Goal: Information Seeking & Learning: Find contact information

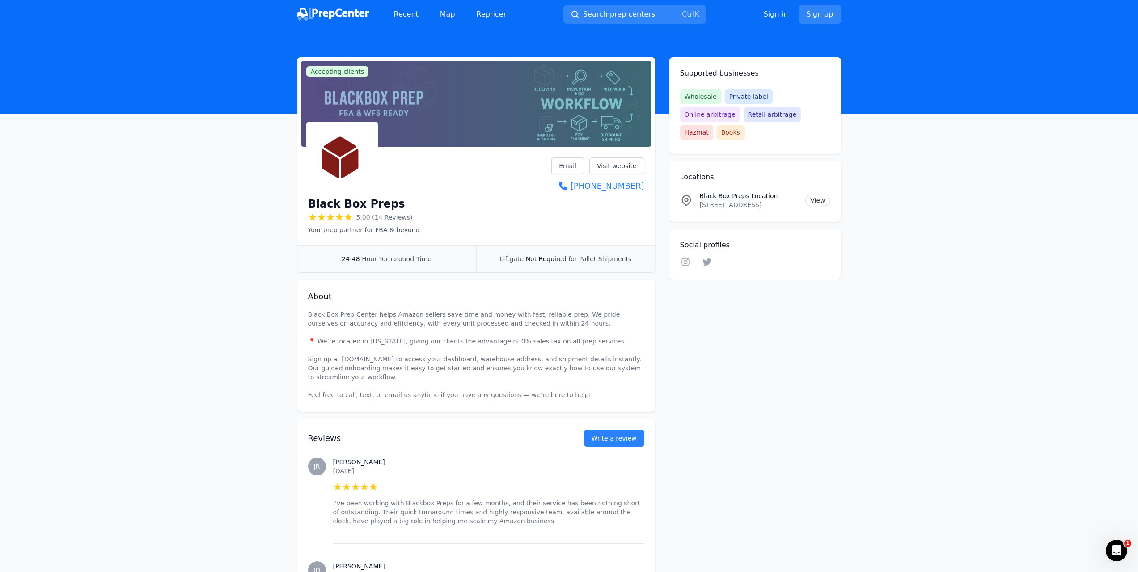
click at [401, 230] on p "Your prep partner for FBA & beyond" at bounding box center [364, 229] width 112 height 9
drag, startPoint x: 401, startPoint y: 230, endPoint x: 308, endPoint y: 228, distance: 93.0
click at [308, 228] on p "Your prep partner for FBA & beyond" at bounding box center [364, 229] width 112 height 9
drag, startPoint x: 308, startPoint y: 228, endPoint x: 407, endPoint y: 239, distance: 100.3
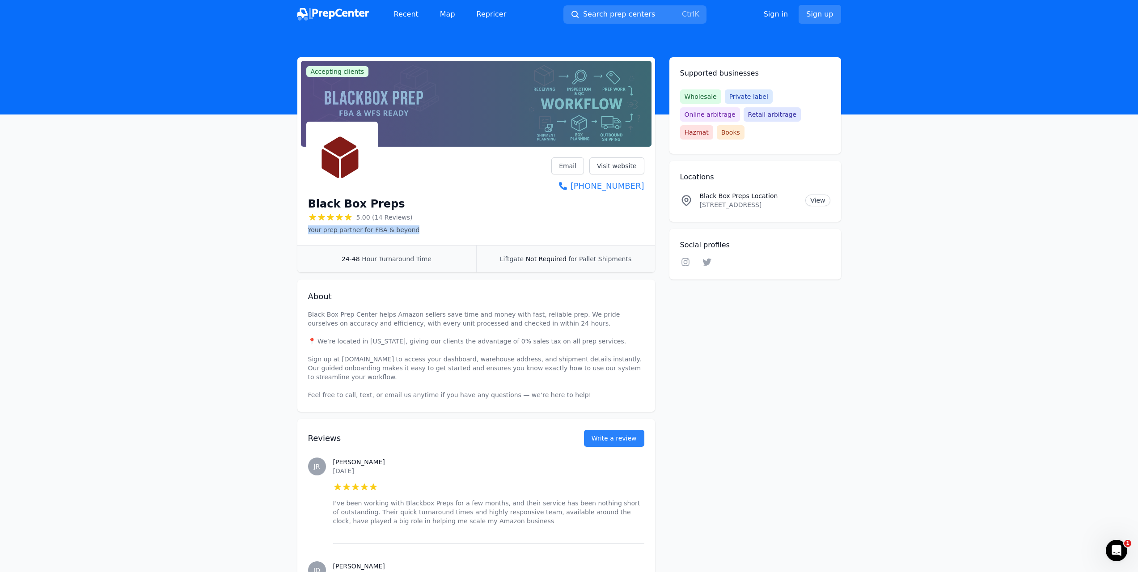
click at [407, 239] on div "Black Box Preps 5.00 (14 Reviews) Your prep partner for FBA & beyond Email Visi…" at bounding box center [476, 197] width 358 height 95
click at [512, 261] on span "Liftgate" at bounding box center [512, 258] width 24 height 7
drag, startPoint x: 512, startPoint y: 261, endPoint x: 622, endPoint y: 261, distance: 110.0
click at [622, 261] on div "Liftgate Not Required for Pallet Shipments" at bounding box center [565, 258] width 179 height 27
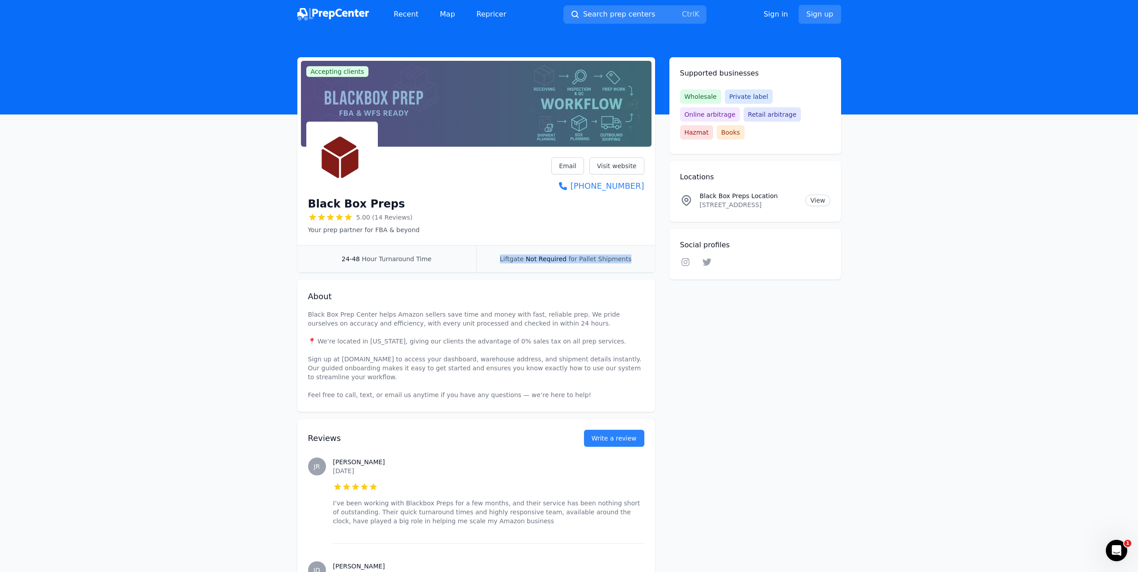
click at [622, 261] on span "for Pallet Shipments" at bounding box center [599, 258] width 63 height 7
drag, startPoint x: 622, startPoint y: 261, endPoint x: 482, endPoint y: 254, distance: 140.5
click at [482, 254] on div "Liftgate Not Required for Pallet Shipments" at bounding box center [565, 258] width 179 height 27
click at [484, 253] on div "Liftgate Not Required for Pallet Shipments" at bounding box center [565, 258] width 179 height 27
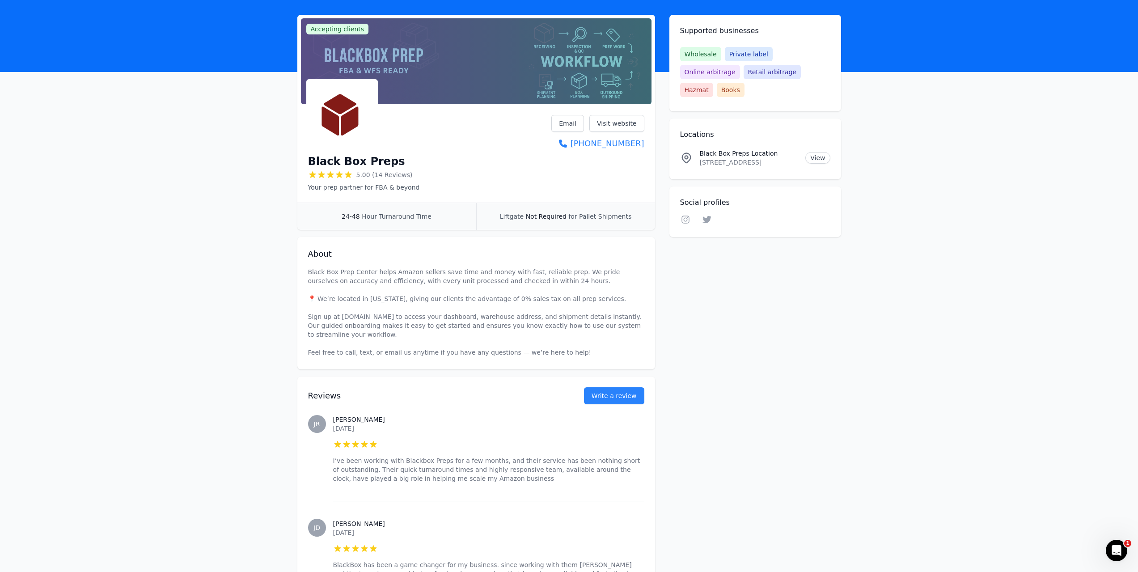
scroll to position [45, 0]
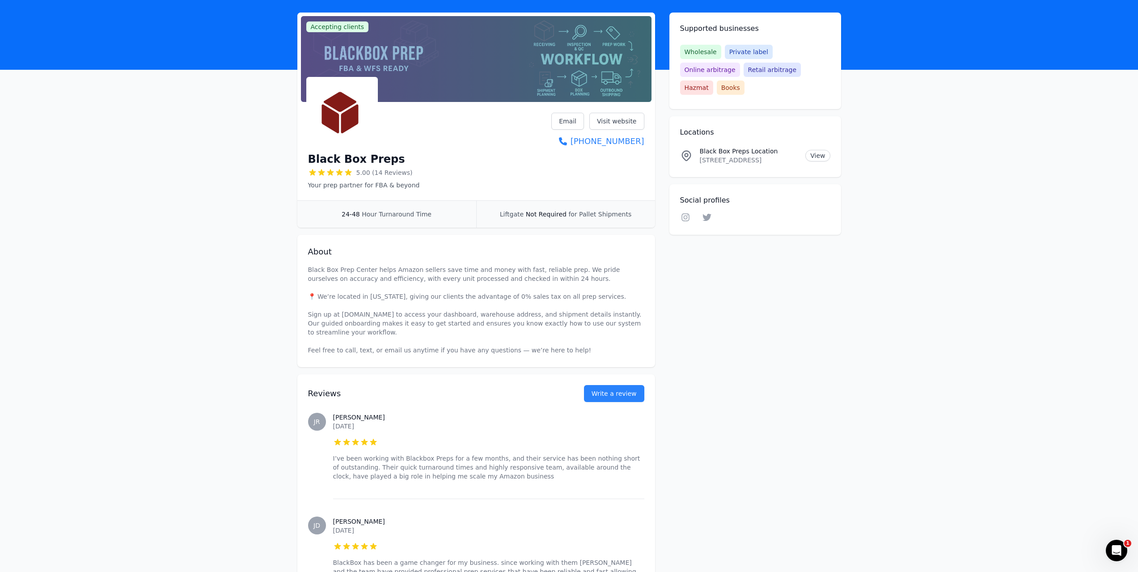
click at [391, 175] on span "5.00 (14 Reviews)" at bounding box center [384, 172] width 56 height 9
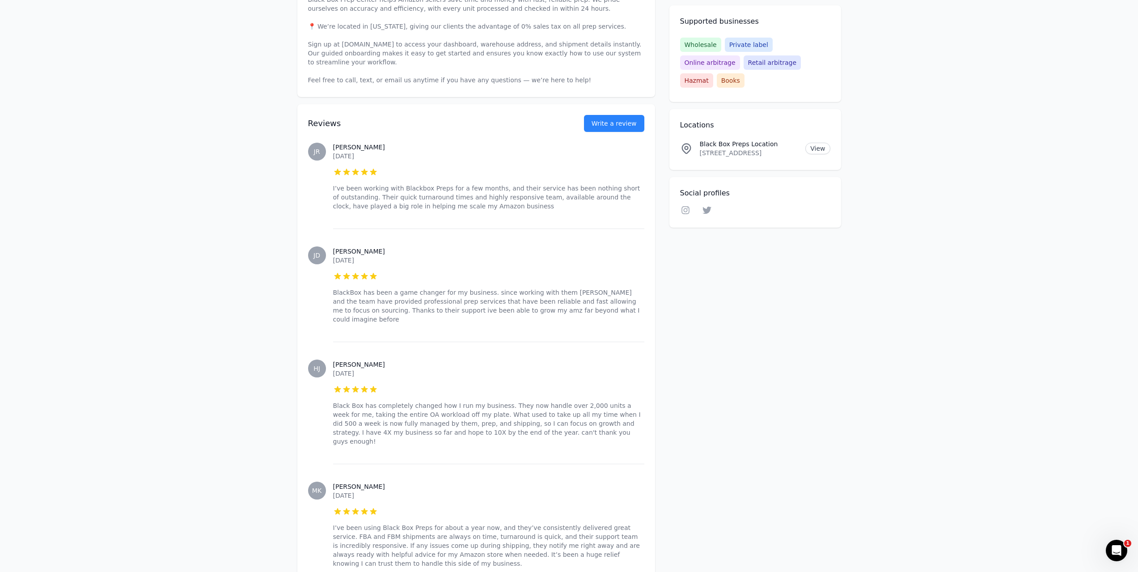
scroll to position [0, 0]
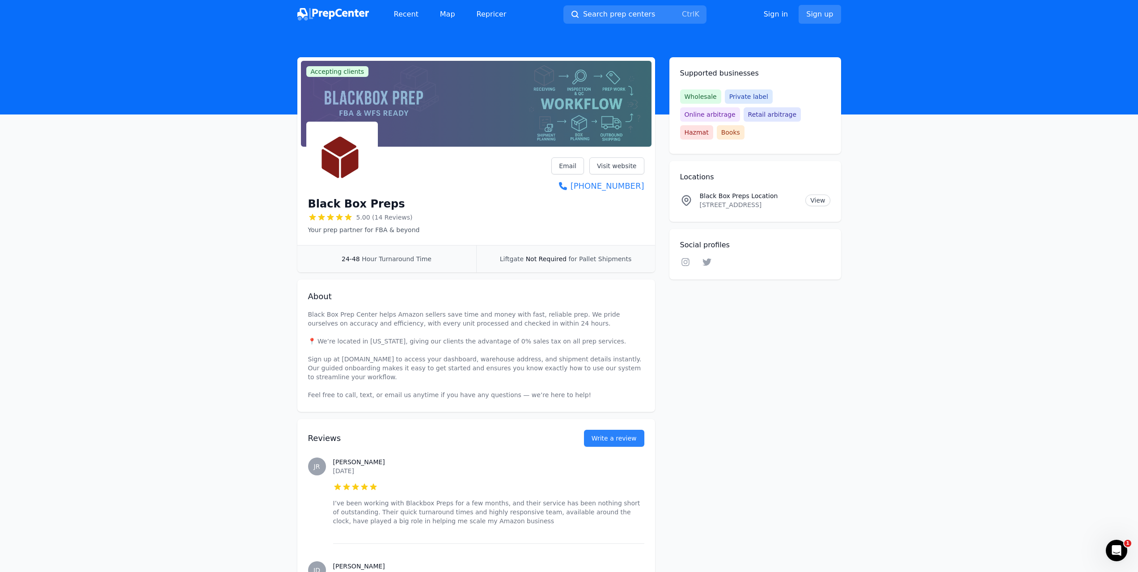
drag, startPoint x: 524, startPoint y: 233, endPoint x: 516, endPoint y: 226, distance: 11.1
click at [340, 171] on img at bounding box center [342, 157] width 68 height 68
click at [628, 167] on link "Visit website" at bounding box center [616, 165] width 55 height 17
